Goal: Navigation & Orientation: Find specific page/section

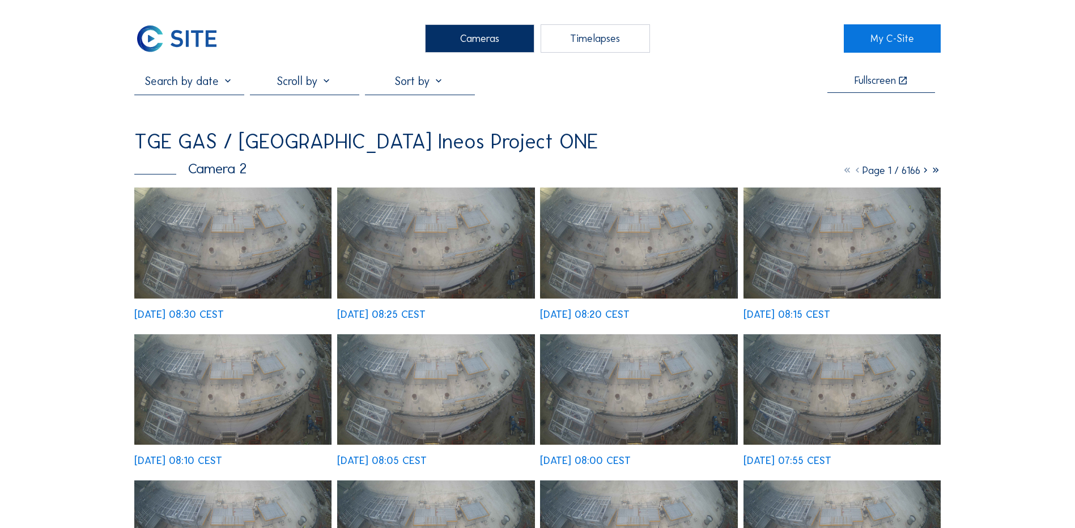
click at [477, 30] on div "Cameras" at bounding box center [479, 38] width 109 height 28
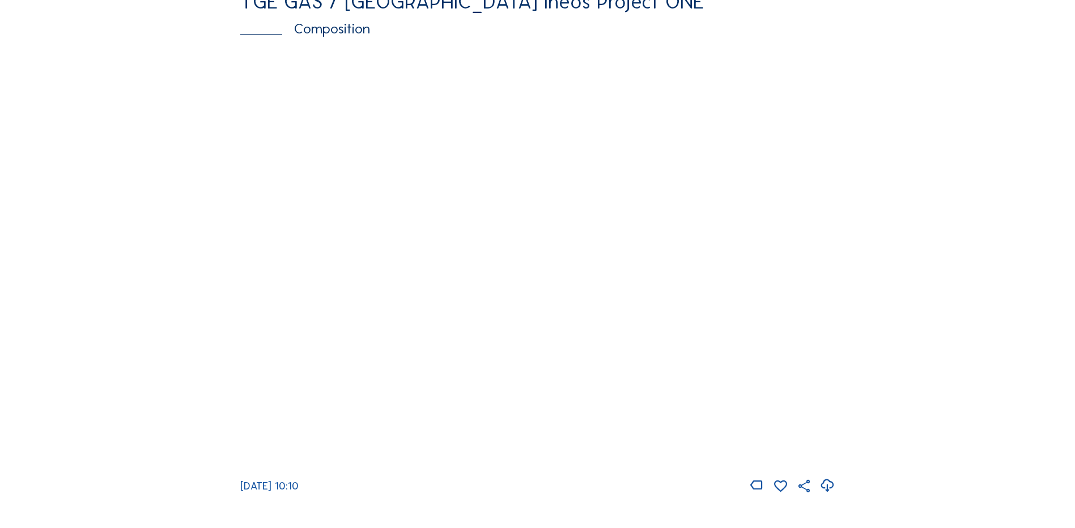
scroll to position [1574, 0]
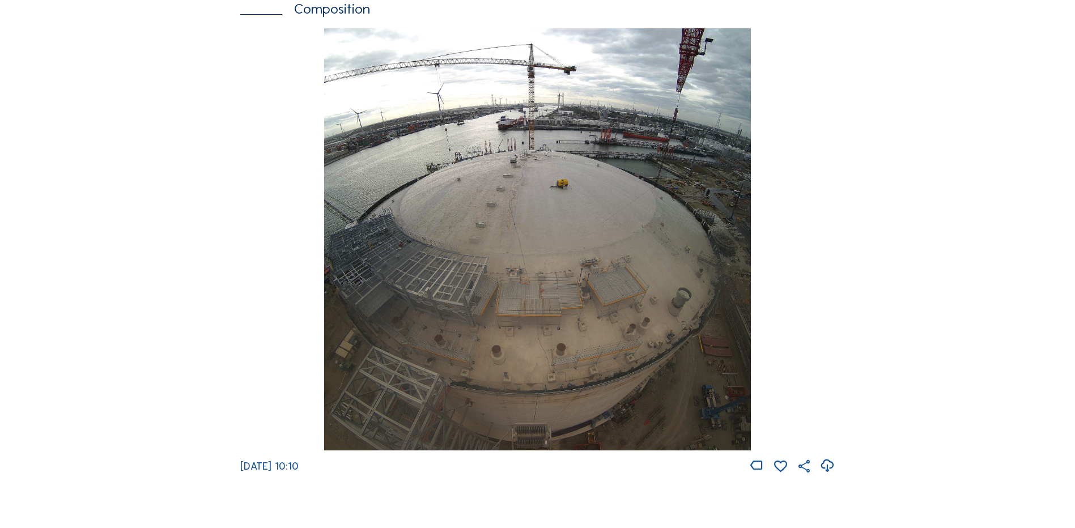
click at [434, 369] on img at bounding box center [537, 239] width 426 height 423
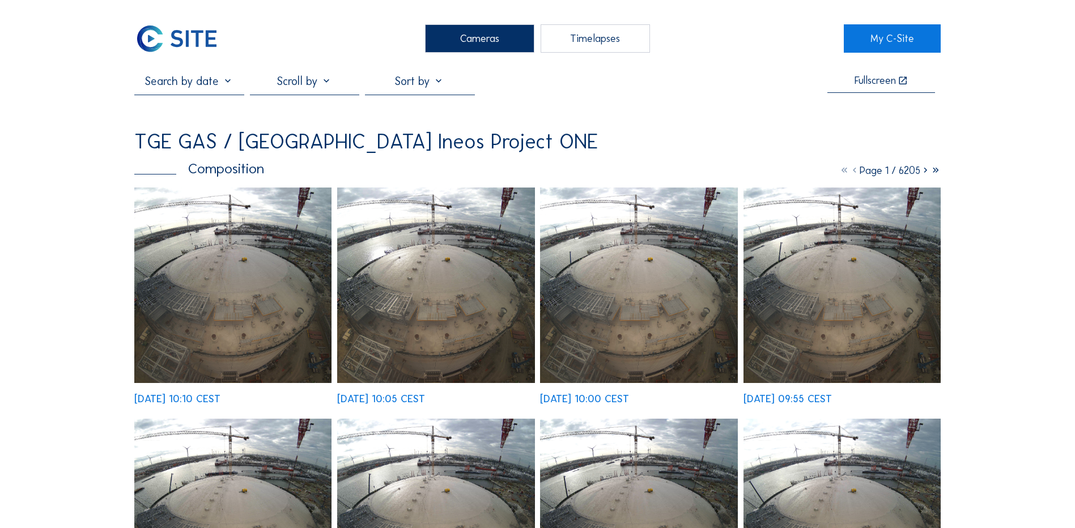
click at [185, 346] on img at bounding box center [232, 285] width 197 height 195
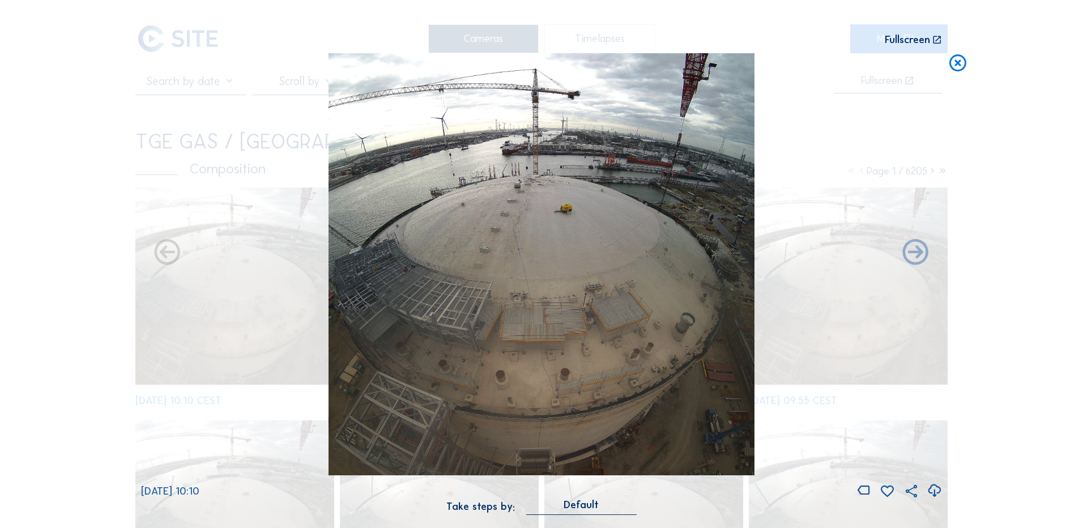
click at [957, 65] on icon at bounding box center [958, 63] width 20 height 21
